Goal: Task Accomplishment & Management: Complete application form

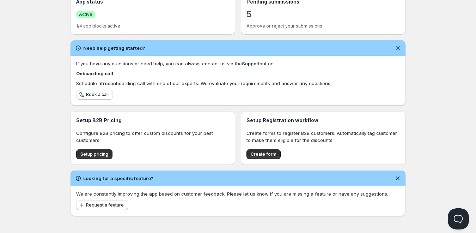
scroll to position [177, 0]
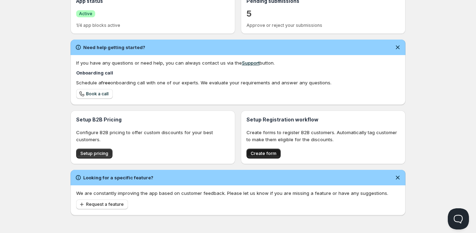
click at [261, 153] on span "Create form" at bounding box center [264, 154] width 26 height 6
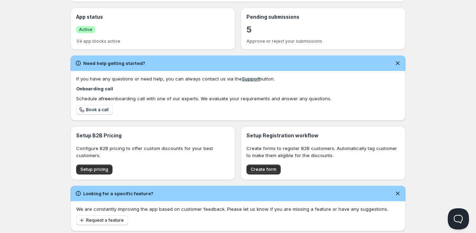
scroll to position [177, 0]
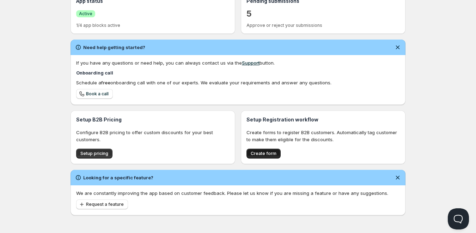
click at [266, 149] on button "Create form" at bounding box center [263, 153] width 34 height 10
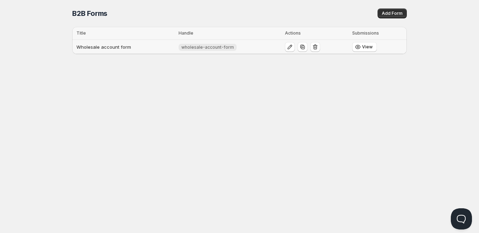
click at [167, 45] on td "Wholesale account form" at bounding box center [124, 47] width 104 height 14
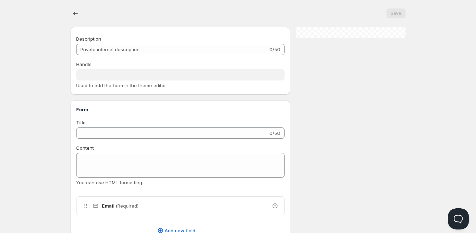
type input "Wholesale account form"
type input "wholesale-account-form"
type input "Register as a Company Account"
type input "Create an Account"
radio input "true"
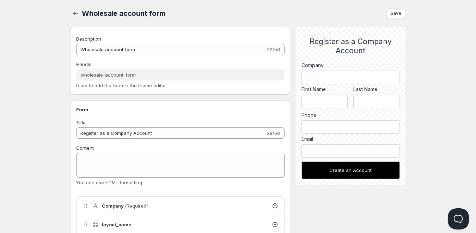
scroll to position [35, 0]
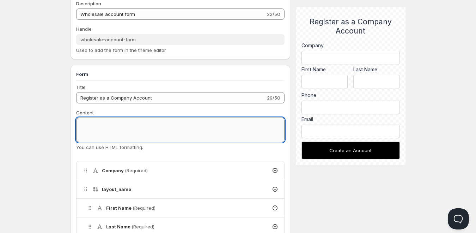
click at [116, 128] on textarea "Content" at bounding box center [180, 129] width 208 height 25
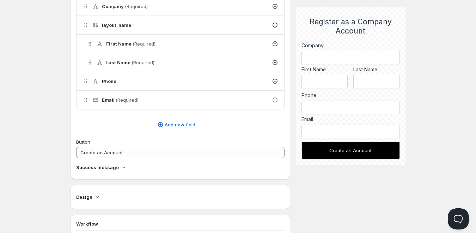
scroll to position [212, 0]
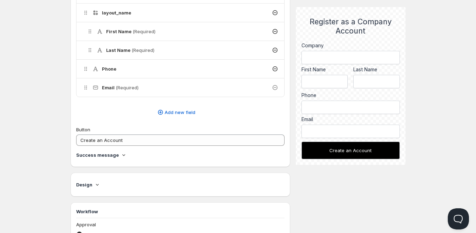
click at [120, 153] on icon at bounding box center [123, 154] width 7 height 7
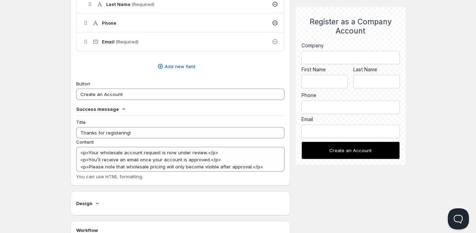
scroll to position [282, 0]
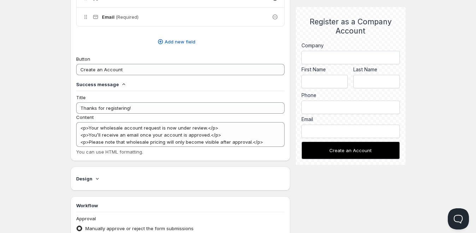
click at [121, 82] on icon at bounding box center [123, 84] width 7 height 7
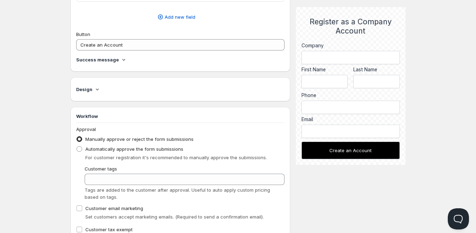
scroll to position [317, 0]
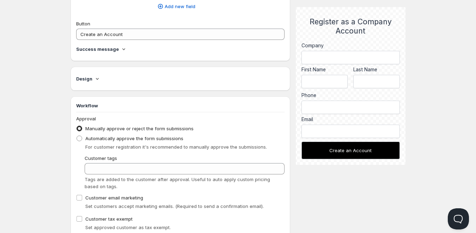
click at [95, 76] on icon at bounding box center [97, 78] width 7 height 7
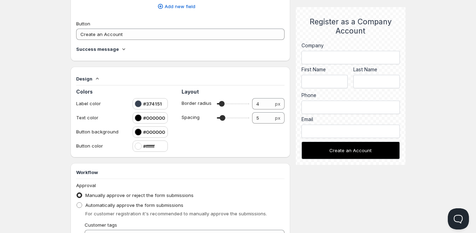
click at [95, 76] on icon at bounding box center [97, 78] width 7 height 7
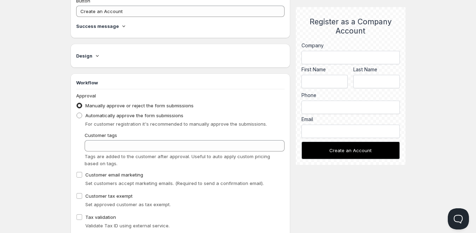
scroll to position [353, 0]
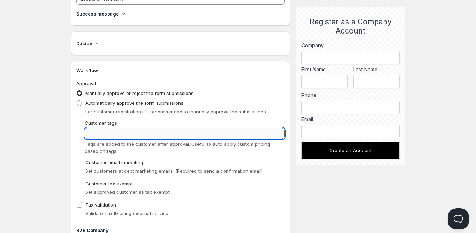
click at [128, 129] on input "Customer tags" at bounding box center [185, 133] width 200 height 11
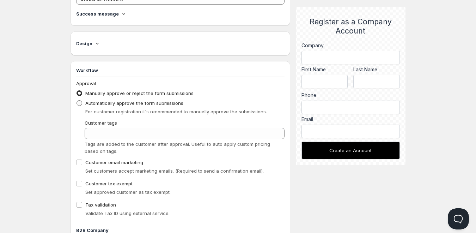
click at [77, 103] on span at bounding box center [79, 103] width 6 height 6
click at [77, 100] on input "Automatically approve the form submissions" at bounding box center [76, 100] width 0 height 0
radio input "true"
click at [79, 92] on span at bounding box center [79, 93] width 6 height 6
click at [77, 91] on input "Manually approve or reject the form submissions" at bounding box center [76, 90] width 0 height 0
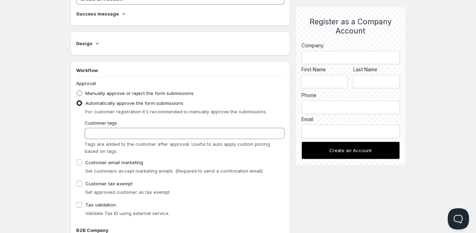
radio input "true"
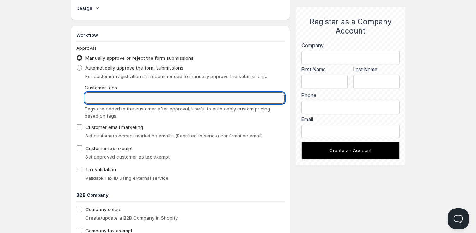
click at [108, 99] on input "Customer tags" at bounding box center [185, 97] width 200 height 11
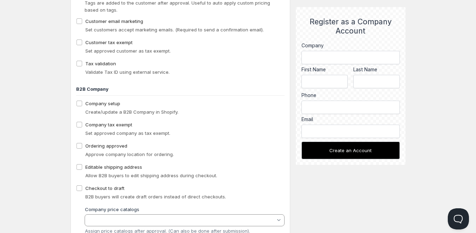
scroll to position [519, 0]
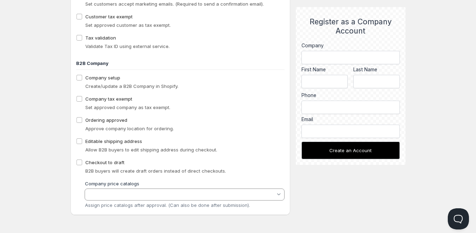
click at [151, 192] on input "Company price catalogs" at bounding box center [181, 194] width 189 height 8
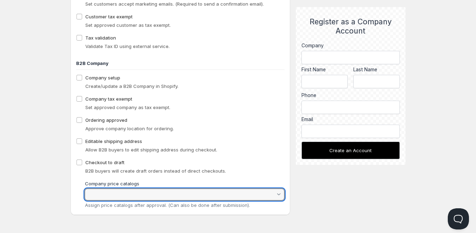
click at [151, 192] on input "Company price catalogs" at bounding box center [181, 194] width 189 height 8
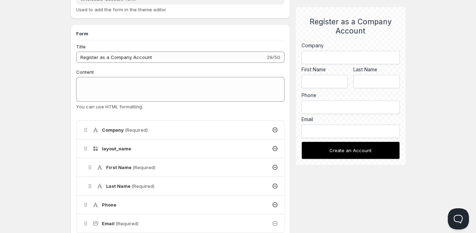
scroll to position [0, 0]
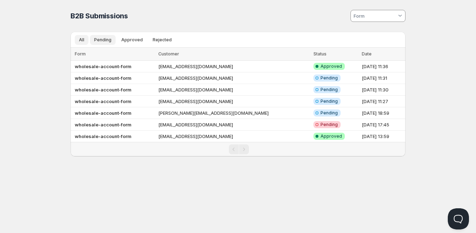
click at [103, 42] on span "Pending" at bounding box center [102, 40] width 17 height 6
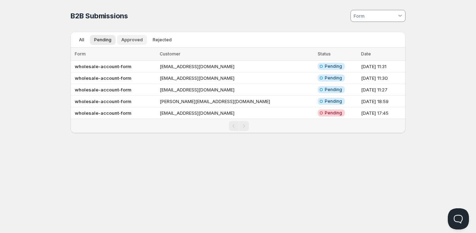
click at [124, 39] on span "Approved" at bounding box center [132, 40] width 22 height 6
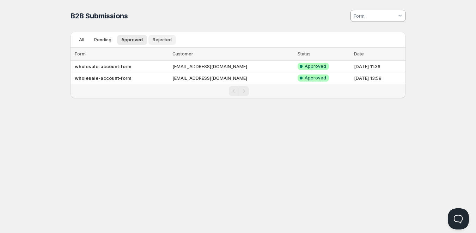
click at [166, 40] on span "Rejected" at bounding box center [162, 40] width 19 height 6
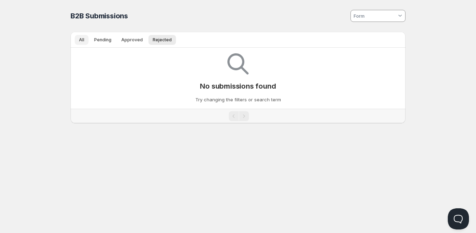
click at [84, 41] on span "All" at bounding box center [81, 40] width 5 height 6
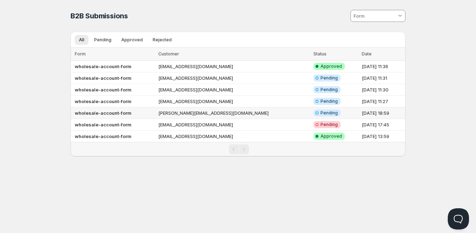
click at [185, 111] on td "[PERSON_NAME][EMAIL_ADDRESS][DOMAIN_NAME]" at bounding box center [233, 113] width 155 height 12
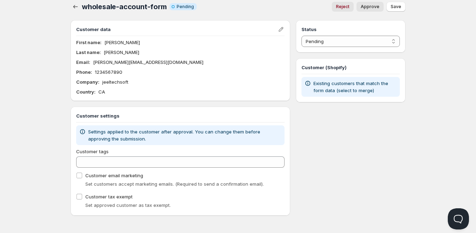
scroll to position [7, 0]
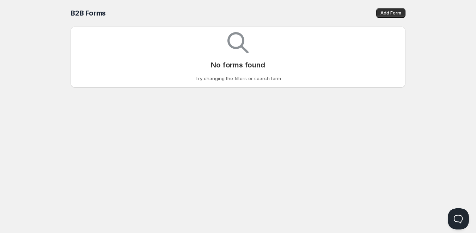
scroll to position [0, 0]
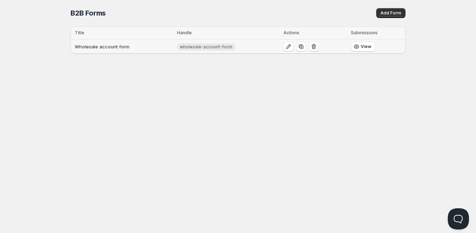
click at [172, 47] on td "Wholesale account form" at bounding box center [123, 46] width 104 height 14
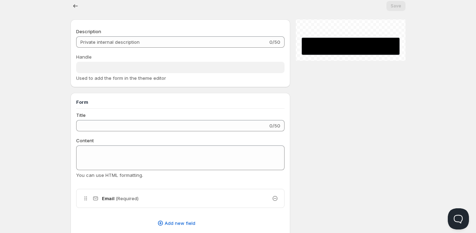
type input "Wholesale account form"
type input "wholesale-account-form"
type input "Register as a Company Account"
type input "Create an Account"
radio input "true"
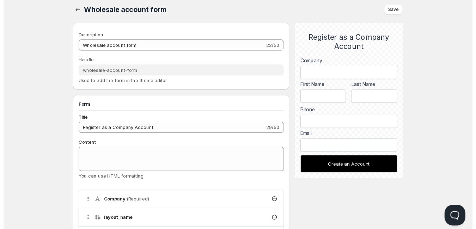
scroll to position [0, 0]
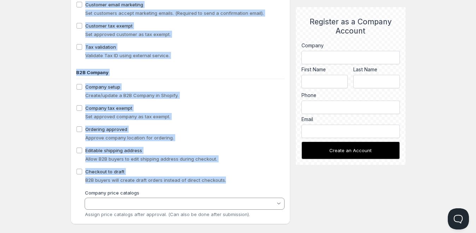
scroll to position [519, 0]
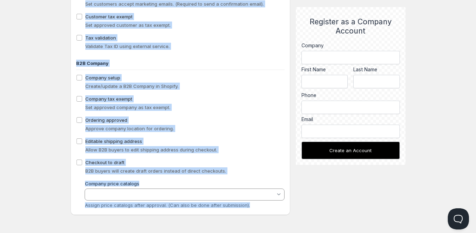
drag, startPoint x: 64, startPoint y: 11, endPoint x: 411, endPoint y: 217, distance: 404.1
copy div "Wholesale account form Save Description 22/50 Handle Used to add the form in th…"
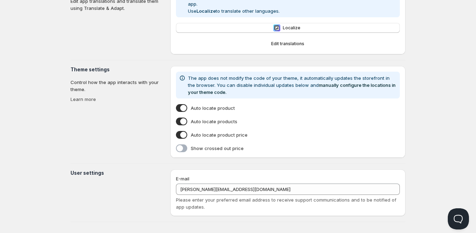
type input "Gameday Sports - Staging Dev"
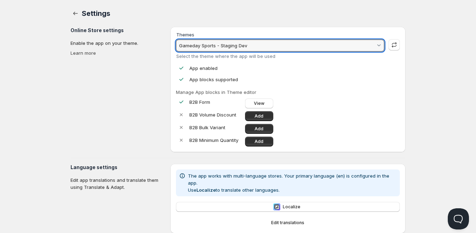
click at [209, 45] on input "Gameday Sports - Staging Dev" at bounding box center [276, 45] width 197 height 11
click at [113, 100] on html "Home Pricing Price lists Checkout Forms Submissions Settings Features Plans Set…" at bounding box center [238, 209] width 476 height 418
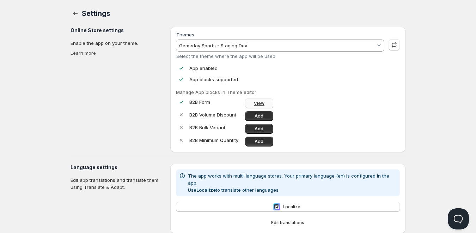
click at [252, 103] on link "View" at bounding box center [259, 103] width 28 height 10
click at [75, 79] on section "Online Store settings Enable the app on your theme. Learn more" at bounding box center [118, 89] width 94 height 125
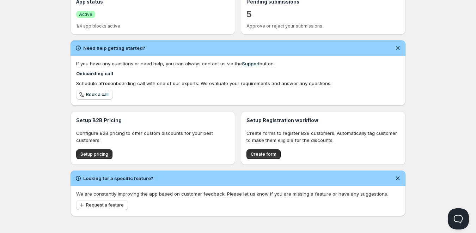
scroll to position [177, 0]
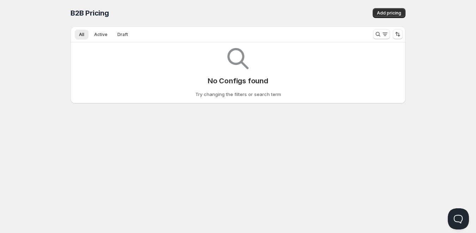
scroll to position [0, 0]
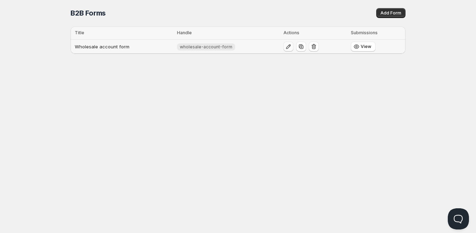
click at [287, 49] on icon "button" at bounding box center [288, 46] width 7 height 7
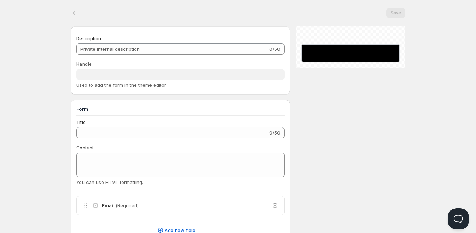
type input "Wholesale account form"
type input "wholesale-account-form"
type input "Register as a Company Account"
type input "Create an Account"
radio input "true"
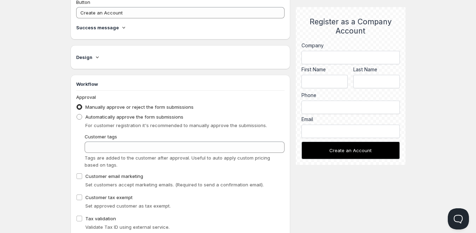
scroll to position [353, 0]
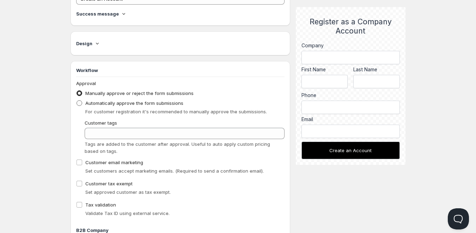
click at [82, 102] on label "Automatically approve the form submissions" at bounding box center [129, 103] width 107 height 10
click at [77, 100] on input "Automatically approve the form submissions" at bounding box center [76, 100] width 0 height 0
radio input "true"
click at [81, 163] on input "Customer email marketing" at bounding box center [79, 162] width 6 height 6
checkbox input "true"
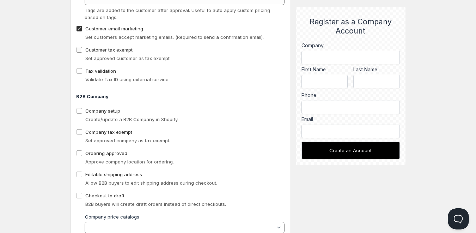
scroll to position [413, 0]
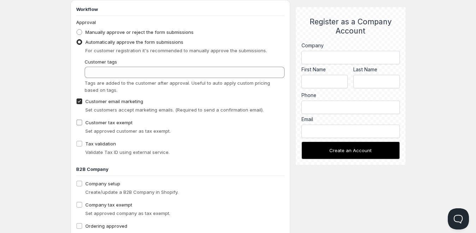
click at [76, 122] on input "Customer tax exempt" at bounding box center [79, 123] width 6 height 6
checkbox input "true"
click at [80, 147] on label "Tax validation" at bounding box center [96, 144] width 40 height 10
click at [80, 146] on input "Tax validation" at bounding box center [79, 144] width 6 height 6
checkbox input "true"
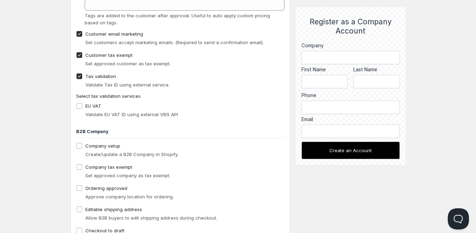
scroll to position [519, 0]
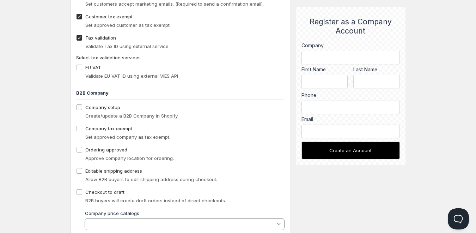
click at [78, 108] on input "Company setup" at bounding box center [79, 107] width 6 height 6
checkbox input "true"
click at [80, 128] on input "Company tax exempt" at bounding box center [79, 128] width 6 height 6
checkbox input "true"
click at [81, 149] on input "Ordering approved" at bounding box center [79, 150] width 6 height 6
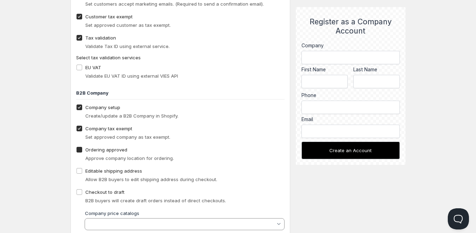
checkbox input "true"
click at [78, 172] on input "Editable shipping address" at bounding box center [79, 171] width 6 height 6
checkbox input "true"
click at [78, 191] on input "Checkout to draft" at bounding box center [79, 192] width 6 height 6
checkbox input "true"
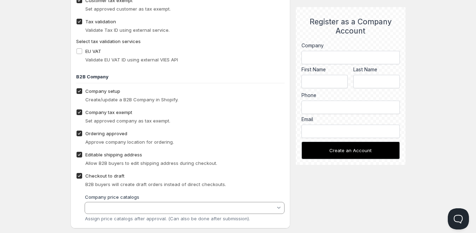
scroll to position [549, 0]
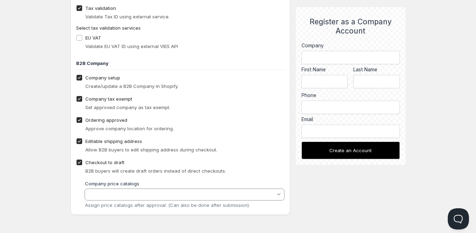
click at [110, 197] on input "Company price catalogs" at bounding box center [181, 194] width 189 height 8
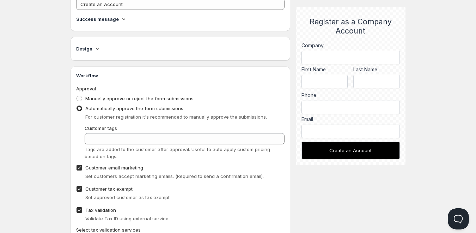
scroll to position [337, 0]
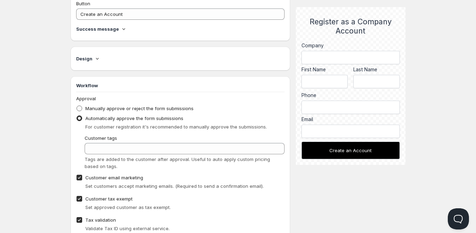
click at [79, 108] on span at bounding box center [79, 108] width 6 height 6
click at [77, 106] on input "Manually approve or reject the form submissions" at bounding box center [76, 105] width 0 height 0
radio input "true"
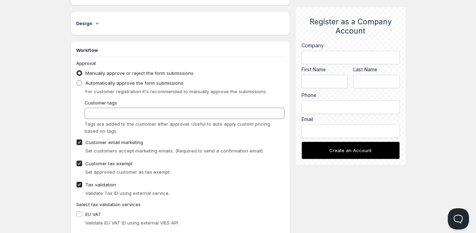
scroll to position [302, 0]
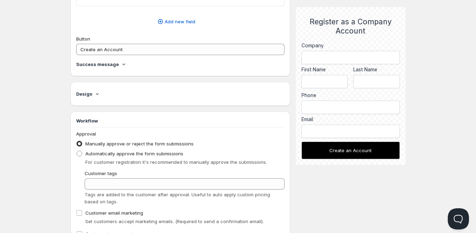
checkbox input "false"
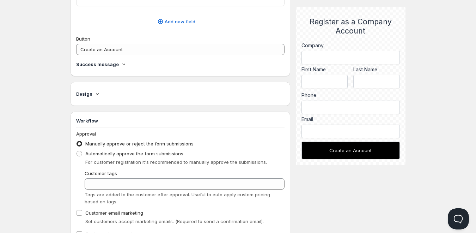
checkbox input "false"
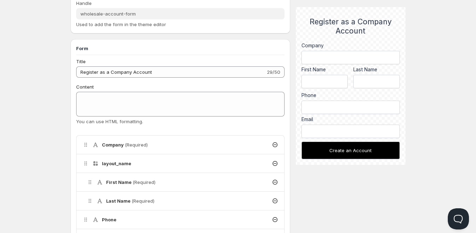
scroll to position [0, 0]
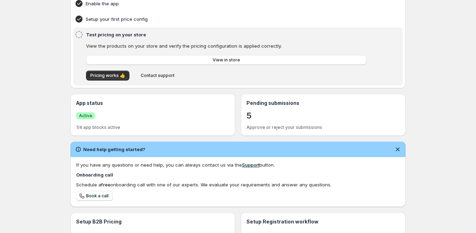
scroll to position [141, 0]
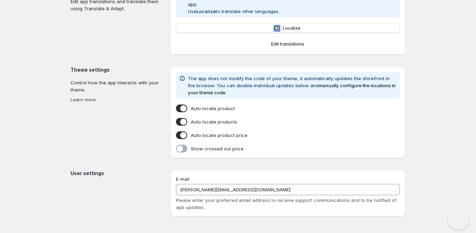
type input "Gameday Sports - Staging Dev"
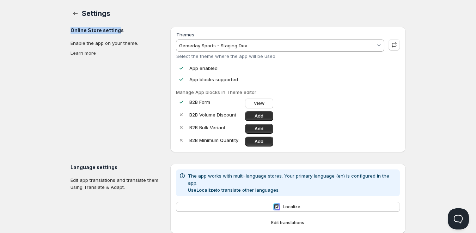
drag, startPoint x: 69, startPoint y: 32, endPoint x: 117, endPoint y: 33, distance: 48.0
click at [117, 33] on div "Settings. This page is ready Settings Online Store settings Enable the app on y…" at bounding box center [238, 200] width 352 height 400
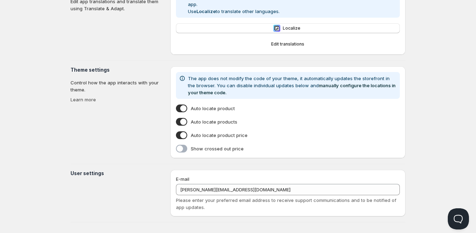
scroll to position [143, 0]
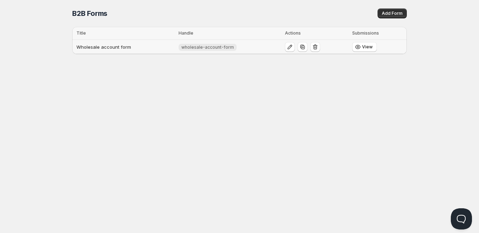
click at [153, 45] on td "Wholesale account form" at bounding box center [124, 47] width 104 height 14
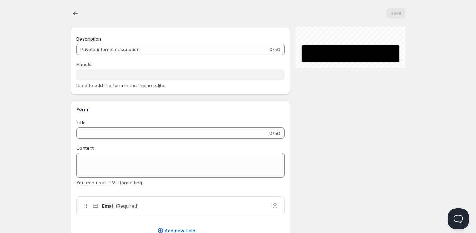
type input "Wholesale account form"
type input "wholesale-account-form"
type input "Register as a Company Account"
type input "Create an Account"
radio input "true"
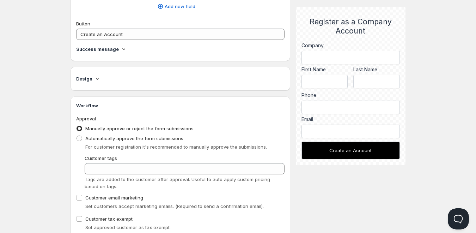
scroll to position [353, 0]
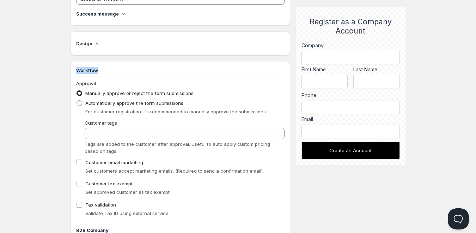
drag, startPoint x: 78, startPoint y: 71, endPoint x: 115, endPoint y: 75, distance: 36.9
click at [115, 75] on div "Workflow Approval Manually approve or reject the form submissions Automatically…" at bounding box center [180, 221] width 208 height 309
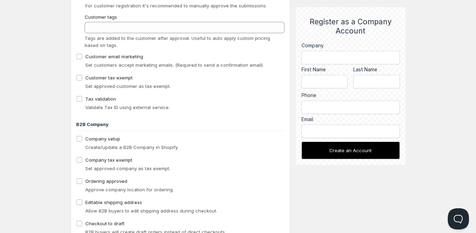
scroll to position [494, 0]
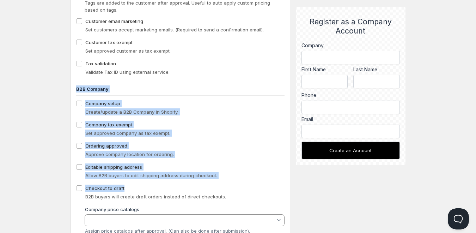
drag, startPoint x: 74, startPoint y: 88, endPoint x: 156, endPoint y: 184, distance: 126.7
click at [156, 184] on div "Workflow Approval Manually approve or reject the form submissions Automatically…" at bounding box center [181, 80] width 220 height 320
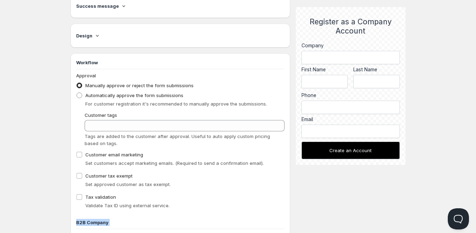
scroll to position [353, 0]
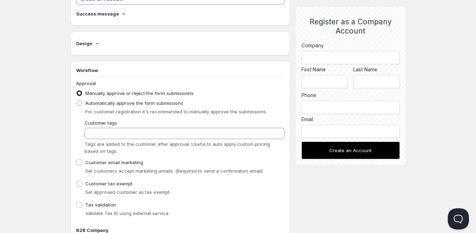
click at [77, 113] on div "For customer registration it's recommended to manually approve the submissions." at bounding box center [180, 111] width 208 height 7
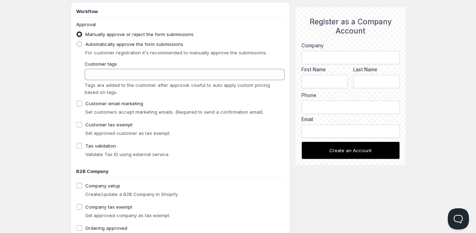
scroll to position [423, 0]
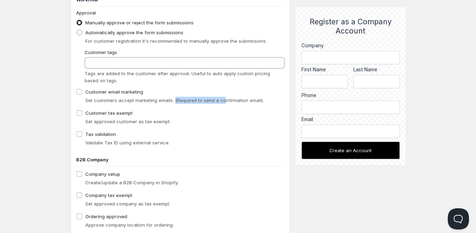
drag, startPoint x: 174, startPoint y: 101, endPoint x: 239, endPoint y: 99, distance: 64.5
click at [227, 100] on span "Set customers accept marketing emails. (Required to send a confirmation email)." at bounding box center [174, 100] width 178 height 6
drag, startPoint x: 257, startPoint y: 99, endPoint x: 175, endPoint y: 102, distance: 82.5
click at [175, 102] on span "Set customers accept marketing emails. (Required to send a confirmation email)." at bounding box center [174, 100] width 178 height 6
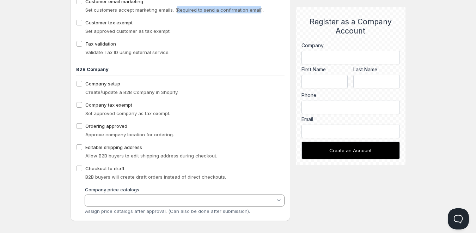
scroll to position [519, 0]
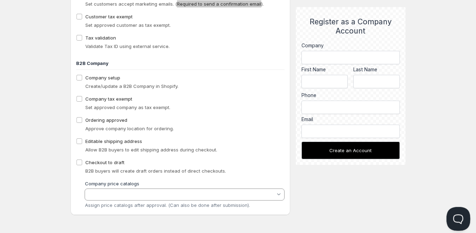
click at [454, 215] on button "Open Beacon popover" at bounding box center [456, 217] width 21 height 21
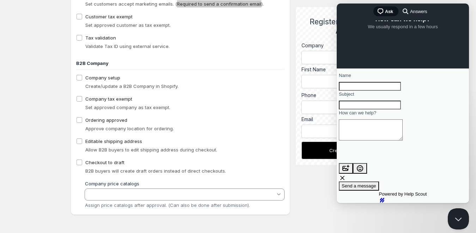
scroll to position [0, 0]
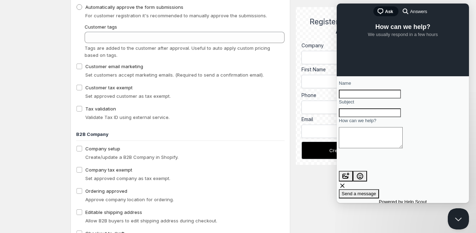
scroll to position [519, 0]
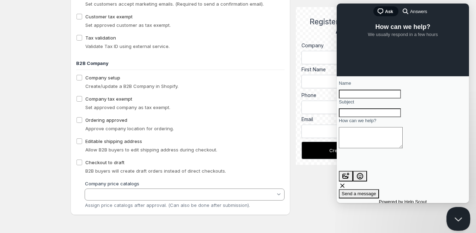
click at [458, 217] on button "Close Beacon popover" at bounding box center [456, 217] width 21 height 21
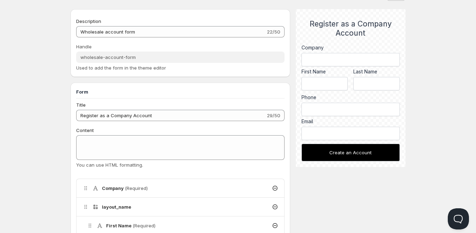
scroll to position [0, 0]
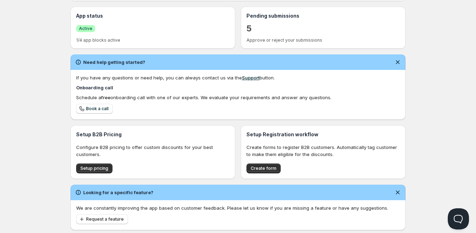
scroll to position [177, 0]
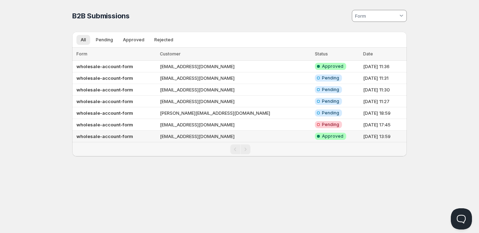
click at [149, 132] on td "wholesale-account-form" at bounding box center [115, 136] width 86 height 12
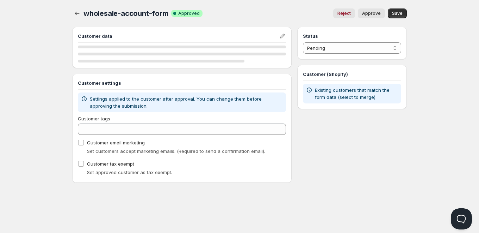
select select "1"
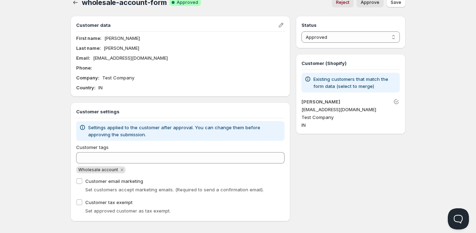
scroll to position [17, 0]
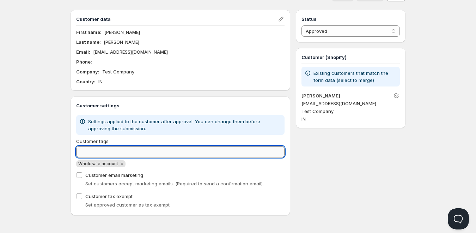
click at [116, 149] on input "Customer tags" at bounding box center [180, 151] width 208 height 11
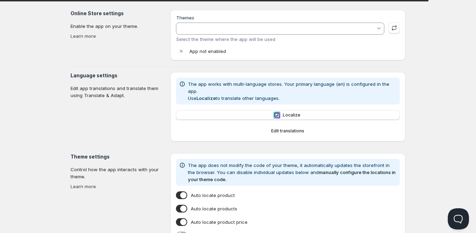
type input "Gameday Sports - Staging Dev"
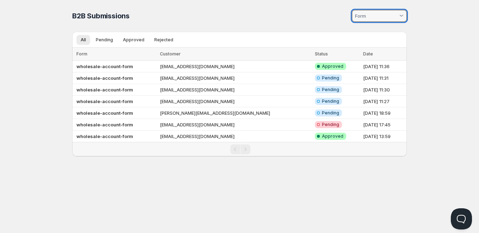
click at [380, 17] on input at bounding box center [376, 15] width 44 height 11
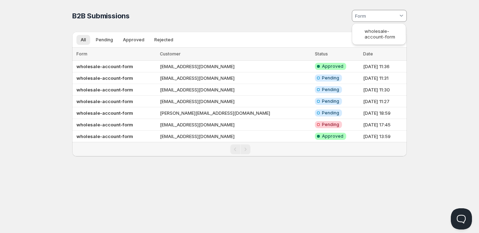
click at [289, 12] on html "Home Pricing Price lists Checkout Forms Submissions Settings Features Plans B2B…" at bounding box center [239, 116] width 479 height 233
click at [247, 36] on ul "All Pending Approved Rejected More views" at bounding box center [235, 40] width 321 height 10
click at [158, 65] on td "wholesale-account-form" at bounding box center [115, 67] width 86 height 12
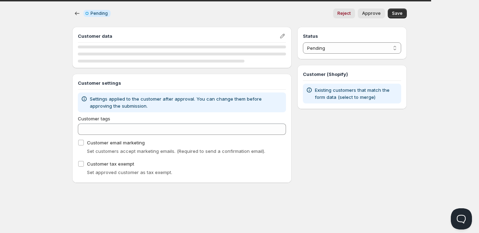
click at [409, 164] on div "Info Incomplete Pending Reject Approve More actions Reject Approve Save Custome…" at bounding box center [240, 91] width 352 height 183
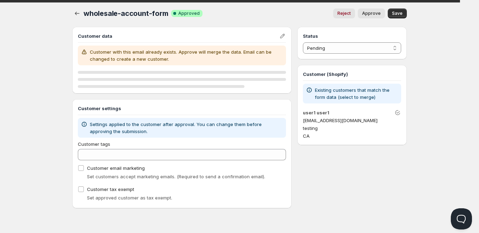
select select "1"
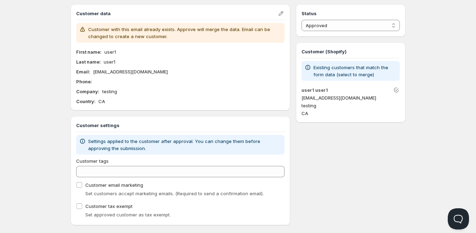
scroll to position [32, 0]
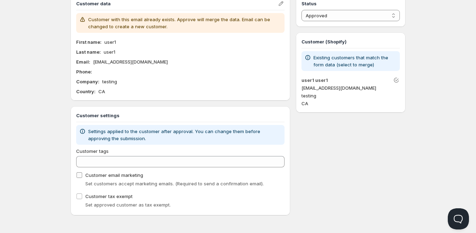
click at [80, 179] on label "Customer email marketing" at bounding box center [109, 175] width 67 height 10
click at [80, 178] on input "Customer email marketing" at bounding box center [79, 175] width 6 height 6
checkbox input "true"
click at [73, 197] on div "Customer settings Settings applied to the customer after approval. You can chan…" at bounding box center [181, 160] width 220 height 109
click at [81, 196] on input "Customer tax exempt" at bounding box center [79, 196] width 6 height 6
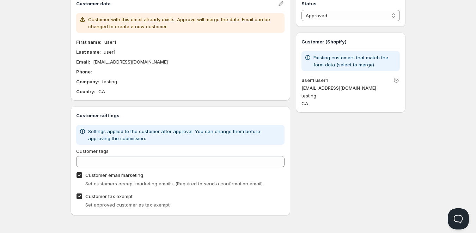
click at [79, 194] on input "Customer tax exempt" at bounding box center [79, 196] width 6 height 6
checkbox input "false"
click at [79, 174] on input "Customer email marketing" at bounding box center [79, 175] width 6 height 6
checkbox input "false"
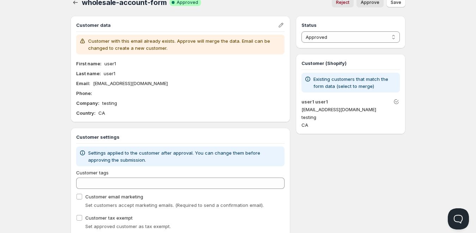
scroll to position [0, 0]
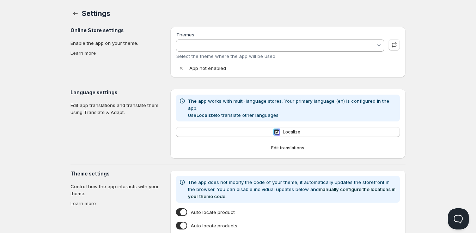
type input "Gameday Sports - Staging Dev"
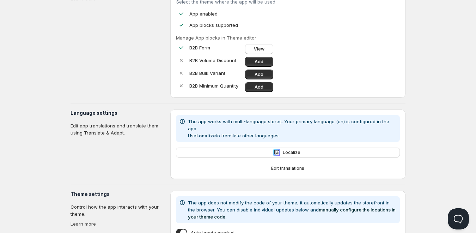
scroll to position [178, 0]
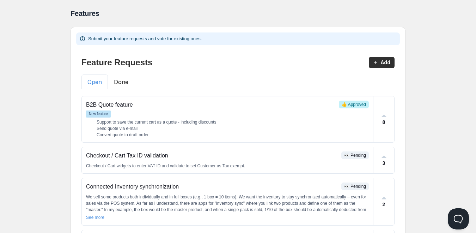
click at [123, 80] on button "Done" at bounding box center [121, 81] width 26 height 15
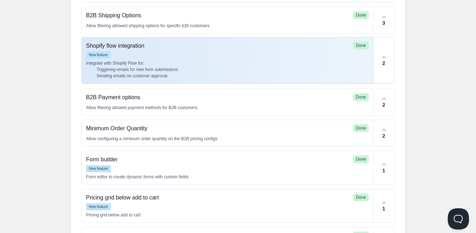
scroll to position [212, 0]
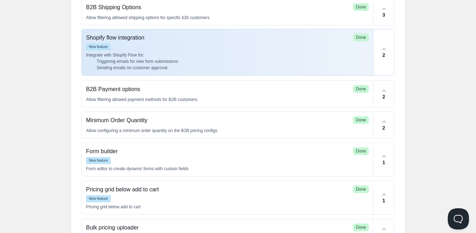
click at [190, 54] on p "Integrate with Shopify Flow for:" at bounding box center [227, 55] width 283 height 6
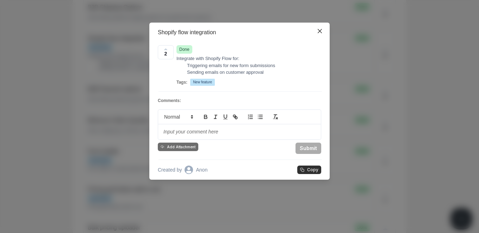
click at [208, 128] on p at bounding box center [240, 131] width 152 height 7
click at [197, 82] on span "New feature" at bounding box center [202, 82] width 25 height 7
click at [187, 62] on p "Integrate with Shopify Flow for:" at bounding box center [249, 58] width 145 height 7
click at [324, 31] on button "Close" at bounding box center [319, 30] width 11 height 11
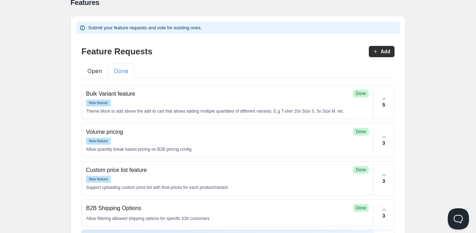
scroll to position [0, 0]
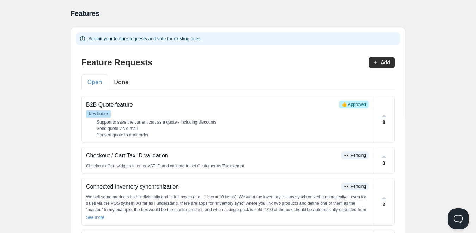
click at [96, 80] on button "Open" at bounding box center [94, 81] width 26 height 15
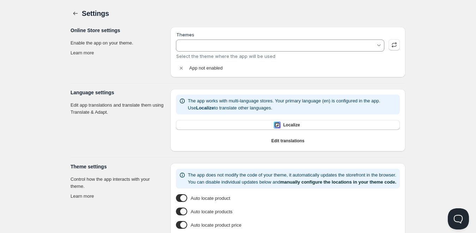
type input "Gameday Sports - Staging Dev"
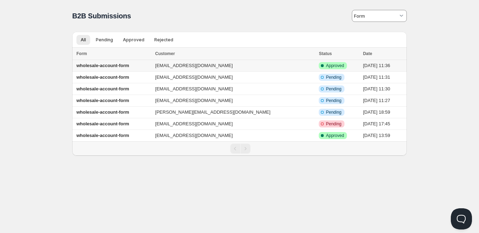
click at [188, 66] on td "[EMAIL_ADDRESS][DOMAIN_NAME]" at bounding box center [235, 66] width 164 height 12
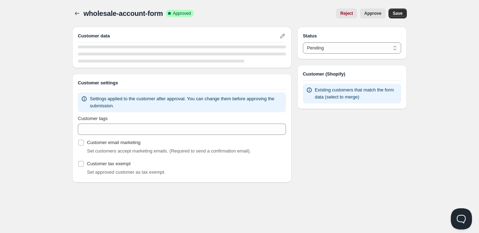
select select "1"
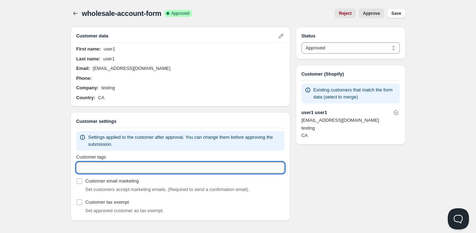
click at [94, 166] on input "Customer tags" at bounding box center [180, 167] width 208 height 11
paste input "Wholesale"
type input "Wholesale"
click at [339, 99] on p "Existing customers that match the form data (select to merge)" at bounding box center [355, 93] width 84 height 14
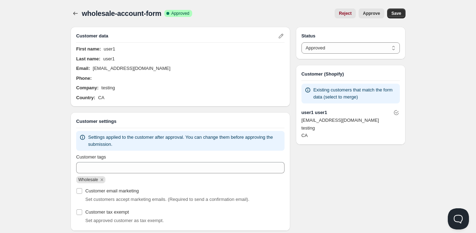
click at [386, 13] on div "Reject Approve More actions Reject Approve Save" at bounding box center [302, 13] width 208 height 10
click at [407, 12] on div "wholesale-account-form. This page is ready wholesale-account-form Success Compl…" at bounding box center [238, 115] width 352 height 231
click at [402, 12] on button "Save" at bounding box center [396, 13] width 18 height 10
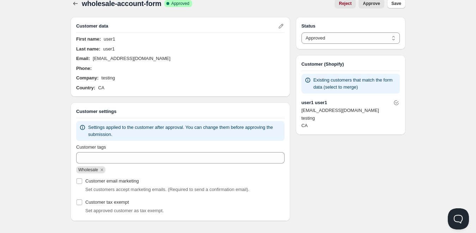
scroll to position [16, 0]
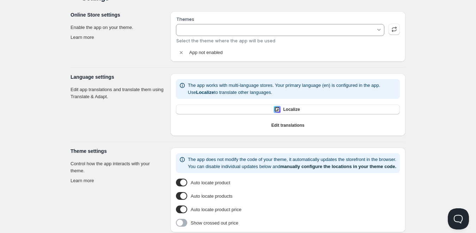
type input "Gameday Sports - Staging Dev"
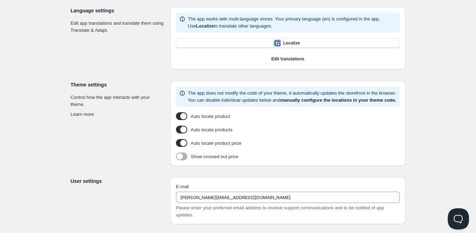
scroll to position [178, 0]
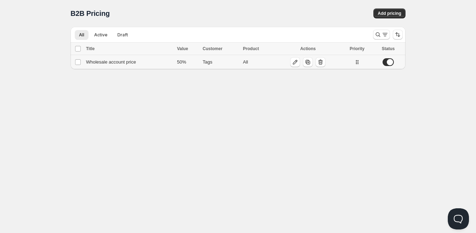
click at [129, 59] on div "Wholesale account price" at bounding box center [129, 62] width 87 height 7
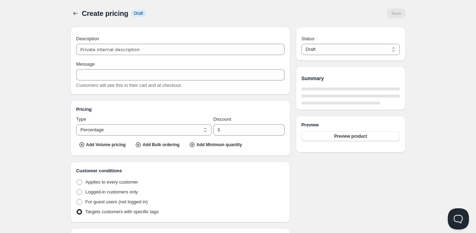
type input "Wholesale account price"
type input "WHOLESALE_ACCOUNT_PRICE"
type input "50"
radio input "true"
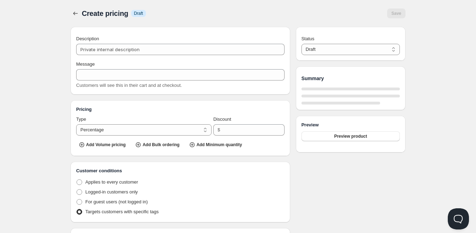
select select "1"
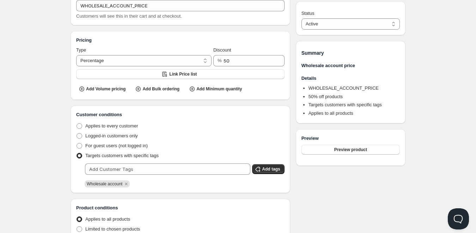
scroll to position [71, 0]
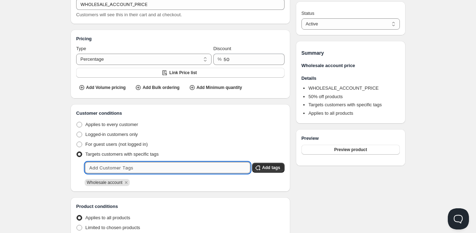
click at [122, 162] on input "text" at bounding box center [167, 167] width 165 height 11
paste input "Wholesale"
type input "Wholesale"
click at [80, 133] on span at bounding box center [79, 134] width 6 height 6
click at [77, 132] on input "Logged-in customers only" at bounding box center [76, 131] width 0 height 0
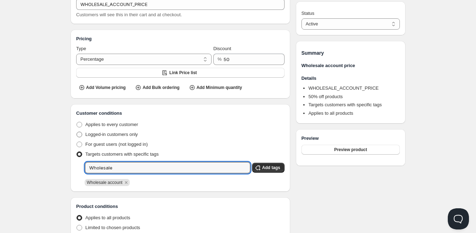
radio input "true"
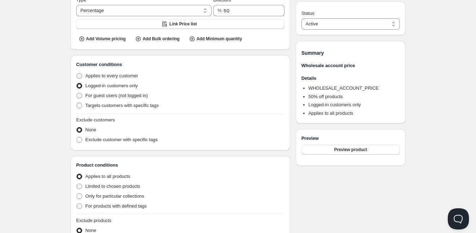
scroll to position [106, 0]
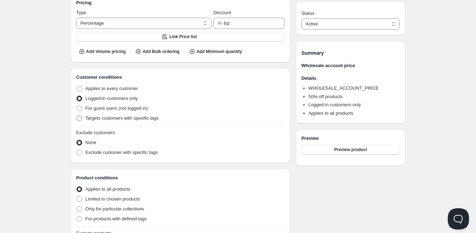
click at [80, 117] on span at bounding box center [79, 118] width 6 height 6
click at [77, 116] on input "Targets customers with specific tags" at bounding box center [76, 115] width 0 height 0
radio input "true"
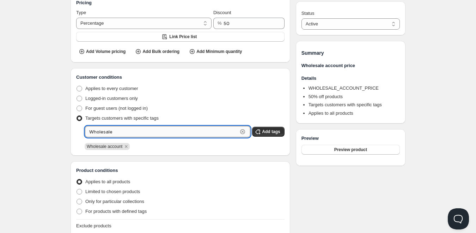
click at [110, 135] on input "Wholesale" at bounding box center [161, 131] width 153 height 11
click at [130, 129] on input "Wholesale" at bounding box center [161, 131] width 153 height 11
click at [124, 146] on icon "Remove Wholesale account" at bounding box center [126, 146] width 6 height 6
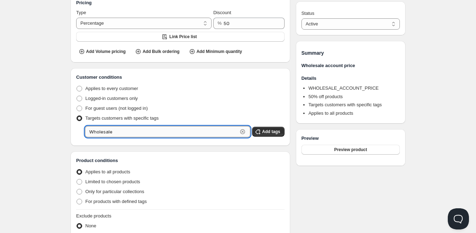
click at [110, 131] on input "Wholesale" at bounding box center [161, 131] width 153 height 11
click at [149, 142] on div "Customer conditions Applies to every customer Logged-in customers only For gues…" at bounding box center [181, 107] width 220 height 78
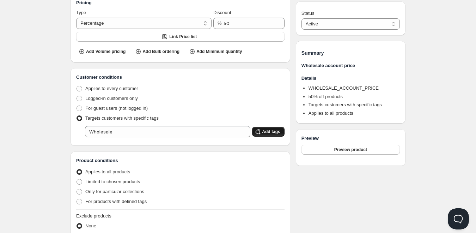
click at [267, 132] on span "Add tags" at bounding box center [271, 132] width 18 height 6
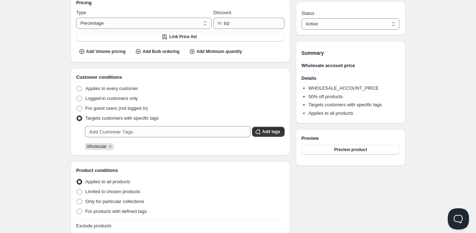
click at [178, 149] on div "Wholesale" at bounding box center [185, 146] width 200 height 7
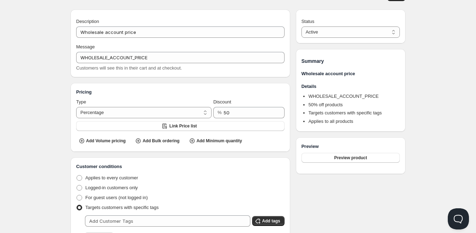
scroll to position [0, 0]
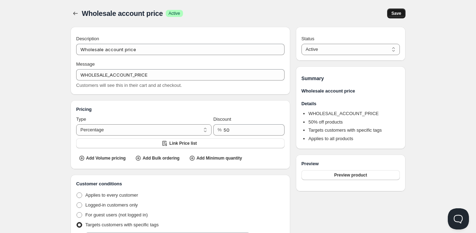
click at [396, 15] on span "Save" at bounding box center [396, 14] width 10 height 6
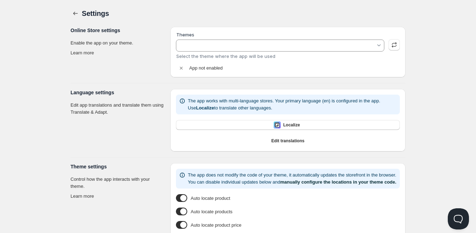
type input "Gameday Sports - Staging Dev"
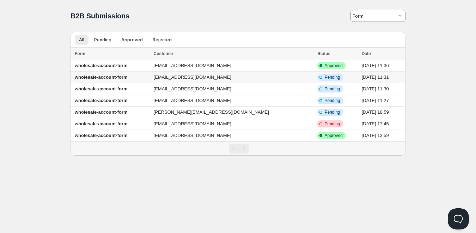
click at [247, 79] on td "[EMAIL_ADDRESS][DOMAIN_NAME]" at bounding box center [234, 78] width 164 height 12
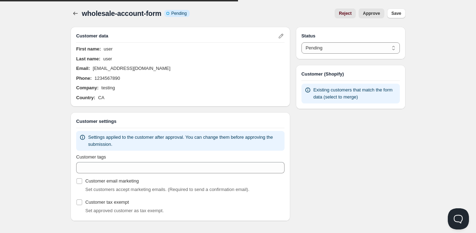
click at [348, 18] on button "Reject" at bounding box center [345, 13] width 21 height 10
select select "2"
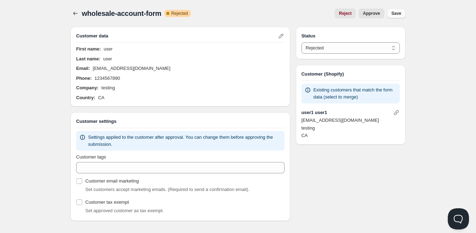
click at [399, 10] on button "Save" at bounding box center [396, 13] width 18 height 10
click at [72, 13] on icon "button" at bounding box center [75, 13] width 7 height 7
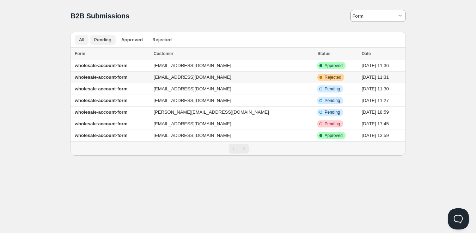
drag, startPoint x: 256, startPoint y: 77, endPoint x: 109, endPoint y: 41, distance: 151.3
click at [109, 41] on span "Pending" at bounding box center [102, 40] width 17 height 6
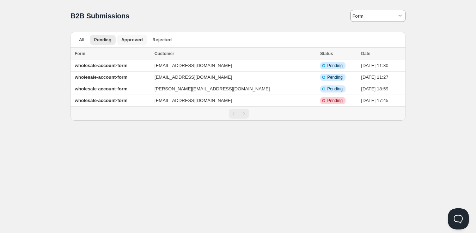
drag, startPoint x: 130, startPoint y: 41, endPoint x: 151, endPoint y: 41, distance: 21.5
click at [130, 41] on span "Approved" at bounding box center [132, 40] width 22 height 6
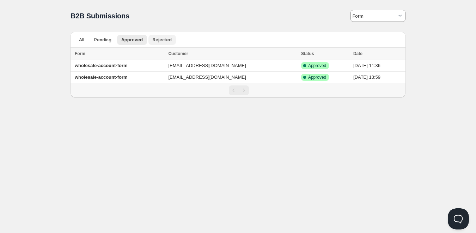
click at [157, 39] on span "Rejected" at bounding box center [162, 40] width 19 height 6
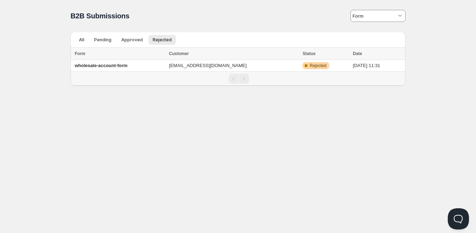
click at [88, 42] on ul "All Pending Approved Rejected More views" at bounding box center [233, 40] width 321 height 10
click at [85, 41] on button "All" at bounding box center [82, 40] width 14 height 10
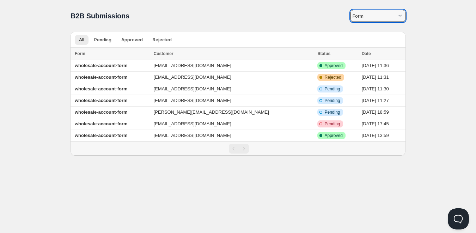
click at [378, 16] on input at bounding box center [375, 15] width 44 height 11
click at [262, 5] on html "Home Pricing Price lists Checkout Forms Submissions Settings Features Plans B2B…" at bounding box center [238, 116] width 476 height 233
click at [202, 133] on td "[EMAIL_ADDRESS][DOMAIN_NAME]" at bounding box center [234, 136] width 164 height 12
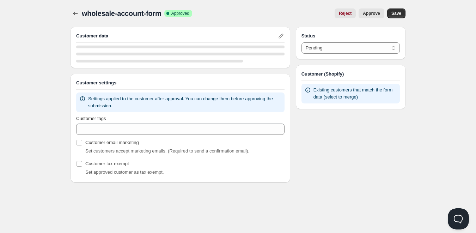
select select "1"
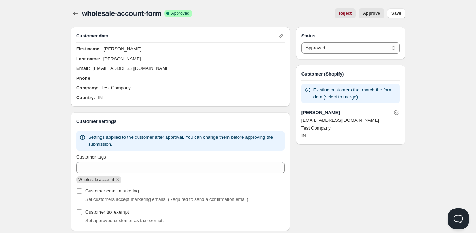
click at [145, 131] on div "Settings applied to the customer after approval. You can change them before app…" at bounding box center [180, 141] width 208 height 20
click at [117, 179] on icon "Remove Wholesale account" at bounding box center [118, 179] width 6 height 6
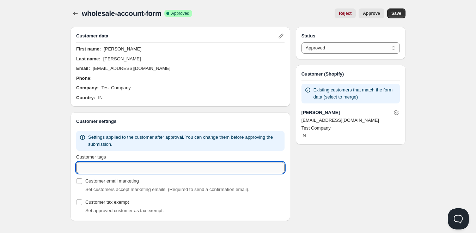
click at [84, 165] on input "Customer tags" at bounding box center [180, 167] width 208 height 11
paste input "Wholesale"
type input "Wholesale"
click at [395, 13] on span "Save" at bounding box center [396, 14] width 10 height 6
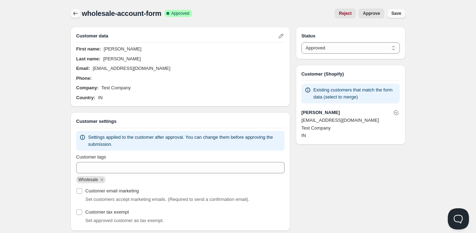
click at [76, 13] on icon "button" at bounding box center [75, 13] width 7 height 7
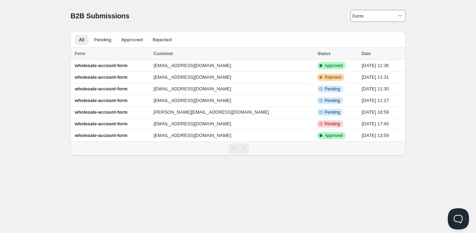
click at [226, 57] on th "Customer" at bounding box center [234, 54] width 164 height 12
click at [214, 67] on td "[EMAIL_ADDRESS][DOMAIN_NAME]" at bounding box center [234, 66] width 164 height 12
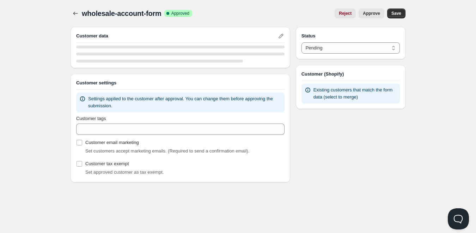
select select "1"
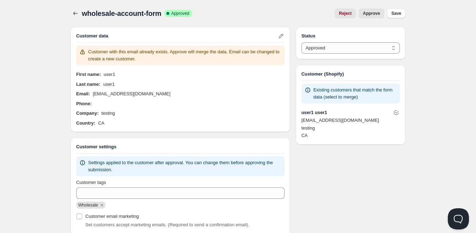
click at [104, 199] on div "Wholesale" at bounding box center [180, 203] width 208 height 10
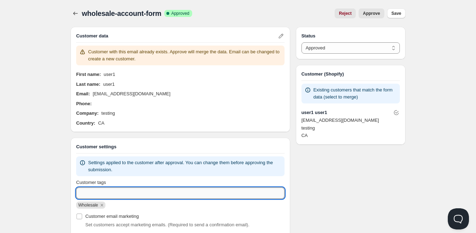
click at [104, 195] on input "Customer tags" at bounding box center [180, 192] width 208 height 11
paste input "Wholesale"
type input "Wholesale"
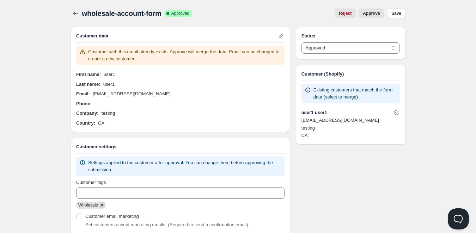
click at [101, 204] on icon "Remove Wholesale" at bounding box center [101, 204] width 2 height 2
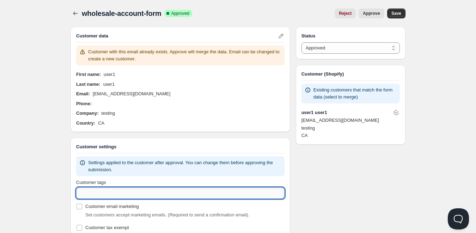
click at [110, 194] on input "Customer tags" at bounding box center [180, 192] width 208 height 11
paste input "Wholesale"
type input "Wholesale"
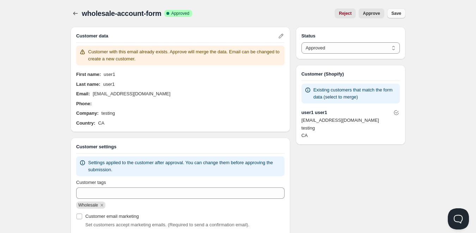
click at [396, 14] on span "Save" at bounding box center [396, 14] width 10 height 6
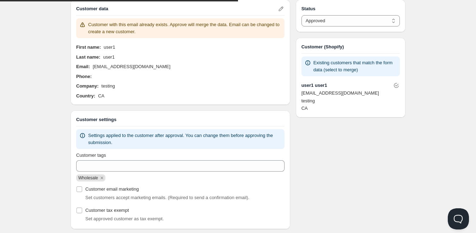
scroll to position [35, 0]
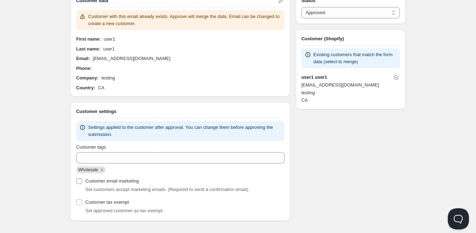
click at [76, 183] on input "Customer email marketing" at bounding box center [79, 181] width 6 height 6
checkbox input "true"
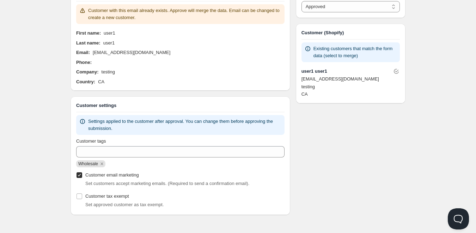
scroll to position [0, 0]
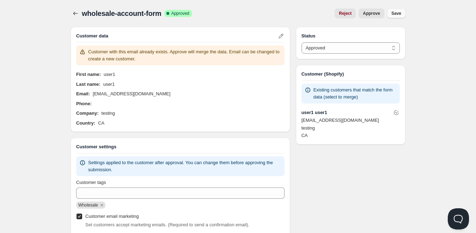
click at [395, 12] on span "Save" at bounding box center [396, 14] width 10 height 6
click at [75, 14] on icon "button" at bounding box center [75, 13] width 7 height 7
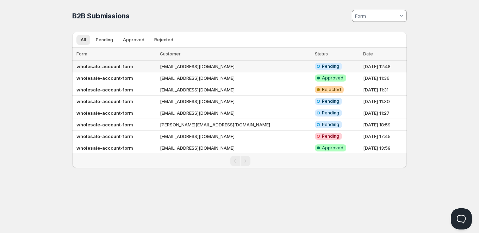
click at [158, 64] on td "wholesale-account-form" at bounding box center [115, 67] width 86 height 12
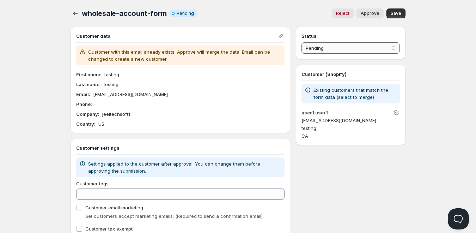
click at [313, 50] on select "Pending Approved Rejected Ignored Spam" at bounding box center [350, 47] width 98 height 11
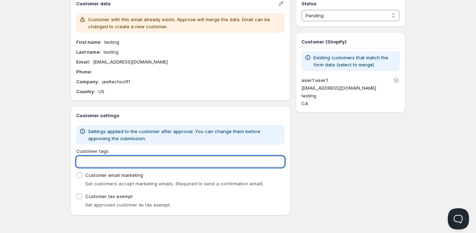
click at [96, 156] on input "Customer tags" at bounding box center [180, 161] width 208 height 11
type input "wholesale"
click at [81, 173] on div "Customer tags Clear Customer email marketing Set customers accept marketing ema…" at bounding box center [180, 178] width 208 height 62
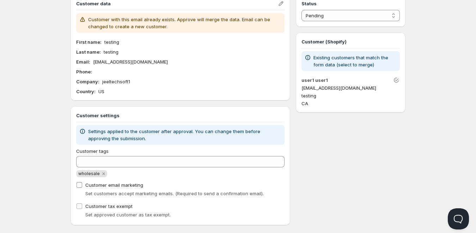
click at [79, 183] on input "Customer email marketing" at bounding box center [79, 185] width 6 height 6
checkbox input "true"
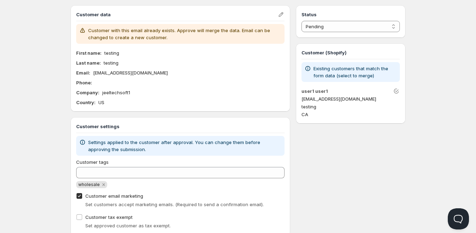
scroll to position [0, 0]
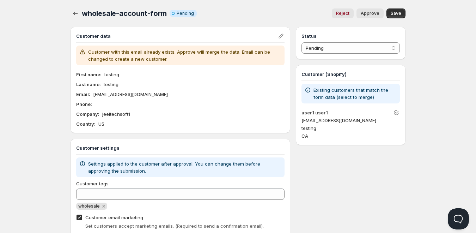
click at [379, 14] on span "Approve" at bounding box center [370, 14] width 19 height 6
select select "1"
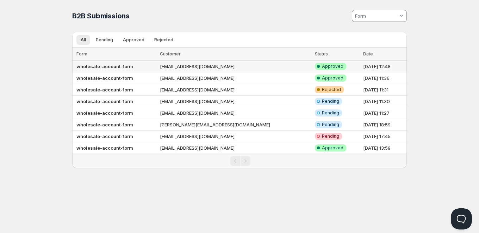
click at [195, 68] on td "[EMAIL_ADDRESS][DOMAIN_NAME]" at bounding box center [235, 67] width 155 height 12
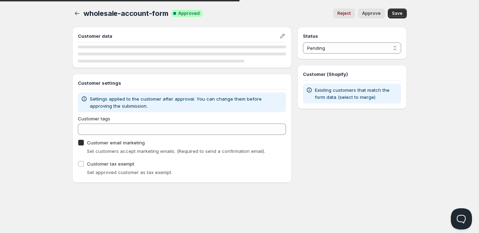
checkbox input "true"
select select "1"
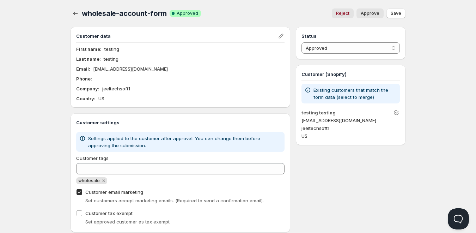
click at [376, 201] on div "Status Pending Approved Rejected Ignored Spam Approved Customer (Shopify) Exist…" at bounding box center [351, 129] width 110 height 205
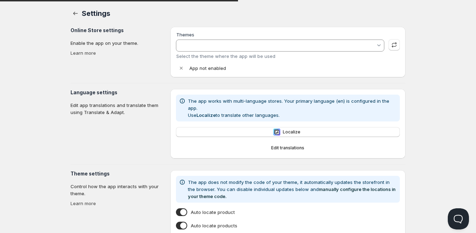
type input "Gameday Sports - Staging Dev"
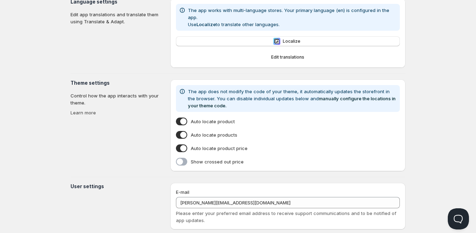
scroll to position [178, 0]
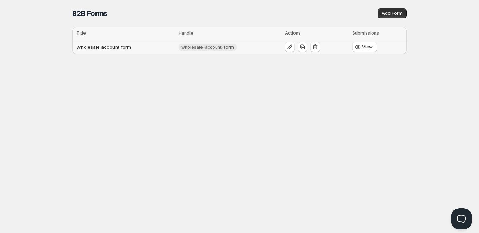
click at [216, 45] on span "wholesale-account-form" at bounding box center [208, 47] width 53 height 6
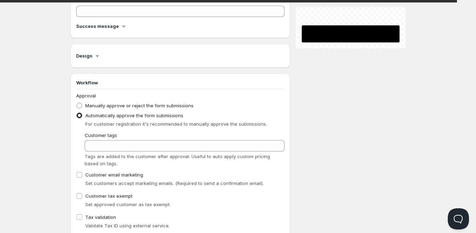
scroll to position [282, 0]
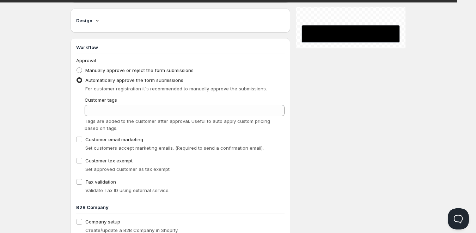
type input "Wholesale account form"
type input "wholesale-account-form"
type input "Register as a Company Account"
type input "Create an Account"
radio input "true"
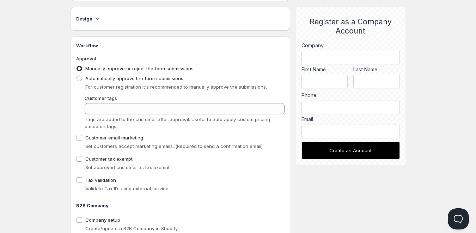
scroll to position [388, 0]
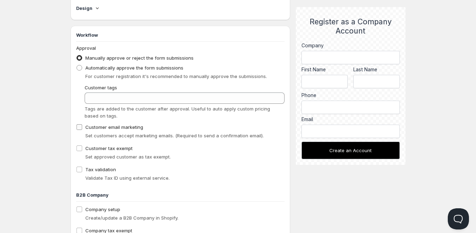
click at [79, 125] on input "Customer email marketing" at bounding box center [79, 127] width 6 height 6
checkbox input "true"
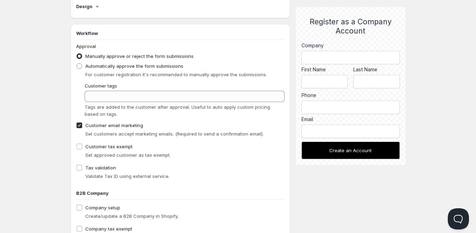
scroll to position [378, 0]
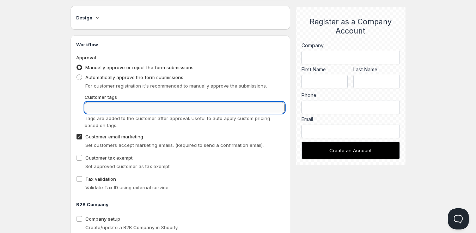
click at [120, 107] on input "Customer tags" at bounding box center [185, 107] width 200 height 11
type input "wholesale"
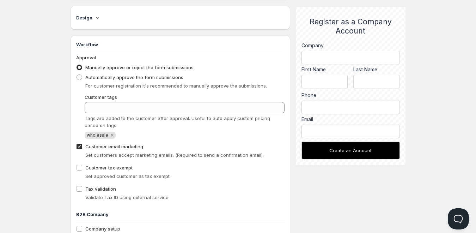
click at [219, 64] on div "Manually approve or reject the form submissions" at bounding box center [180, 67] width 208 height 10
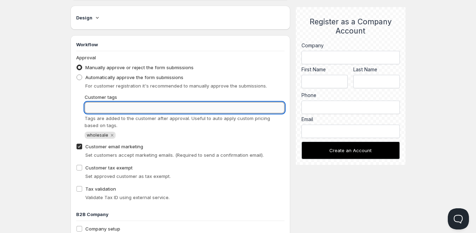
click at [120, 102] on input "Customer tags" at bounding box center [185, 107] width 200 height 11
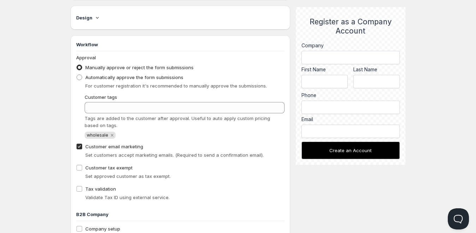
click at [164, 130] on div "wholesale" at bounding box center [185, 134] width 200 height 10
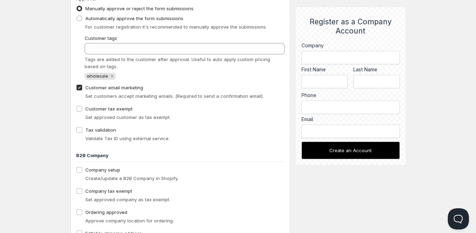
scroll to position [529, 0]
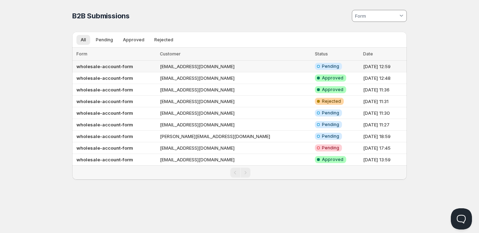
click at [222, 66] on td "[EMAIL_ADDRESS][DOMAIN_NAME]" at bounding box center [235, 67] width 155 height 12
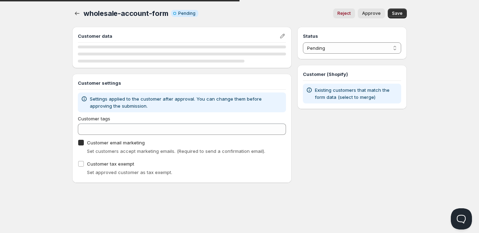
checkbox input "true"
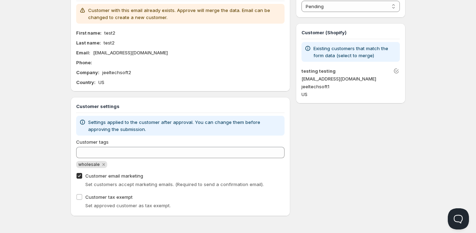
scroll to position [42, 0]
click at [101, 159] on div "wholesale" at bounding box center [180, 162] width 208 height 10
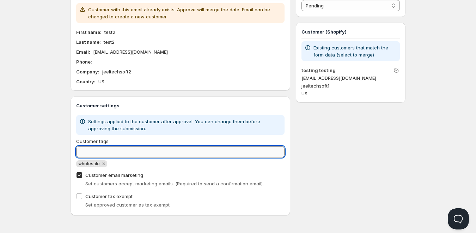
click at [106, 152] on input "Customer tags" at bounding box center [180, 151] width 208 height 11
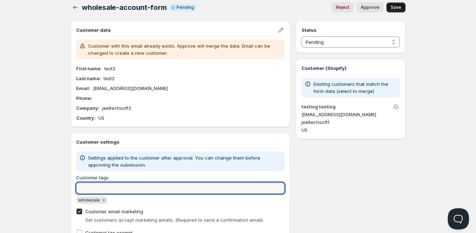
scroll to position [0, 0]
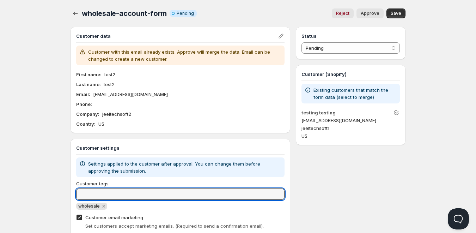
click at [370, 17] on button "Approve" at bounding box center [369, 13] width 27 height 10
select select "1"
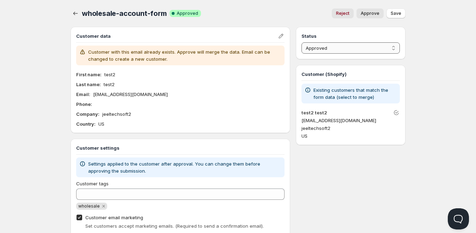
click at [315, 47] on select "Pending Approved Rejected Ignored Spam" at bounding box center [350, 47] width 98 height 11
click at [337, 48] on select "Pending Approved Rejected Ignored Spam" at bounding box center [350, 47] width 98 height 11
